Goal: Navigation & Orientation: Go to known website

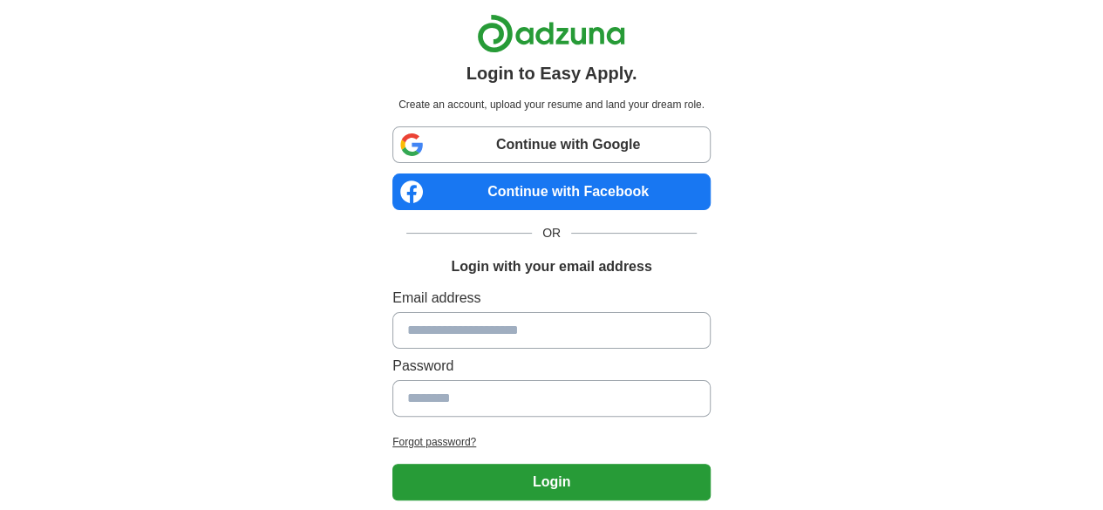
click at [570, 145] on link "Continue with Google" at bounding box center [551, 144] width 318 height 37
click at [559, 145] on link "Continue with Google" at bounding box center [551, 144] width 318 height 37
click at [558, 146] on link "Continue with Google" at bounding box center [551, 144] width 318 height 37
click at [535, 138] on link "Continue with Google" at bounding box center [551, 144] width 318 height 37
